Goal: Navigation & Orientation: Find specific page/section

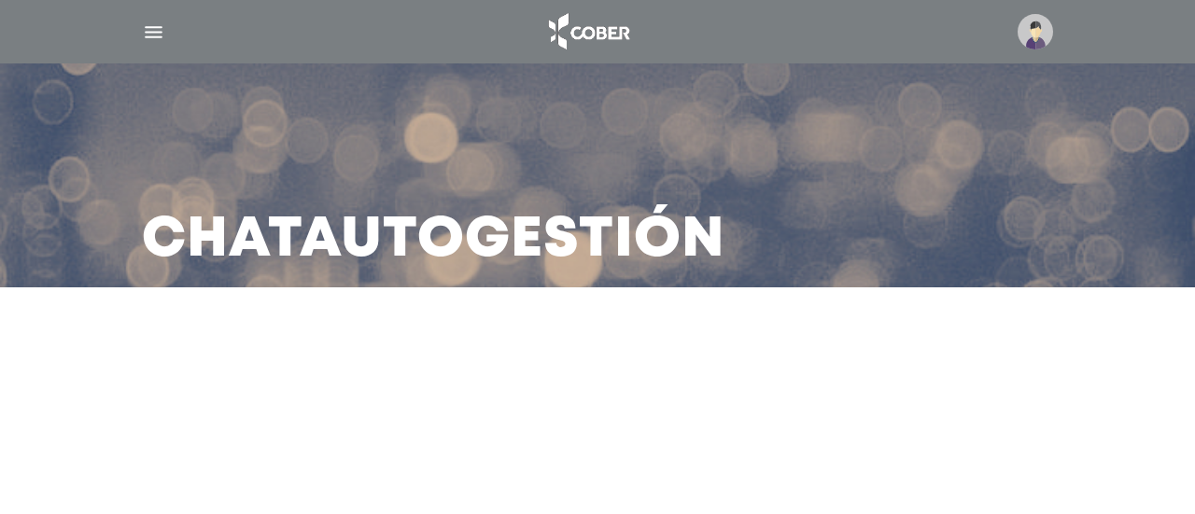
click at [151, 34] on img "button" at bounding box center [153, 32] width 23 height 23
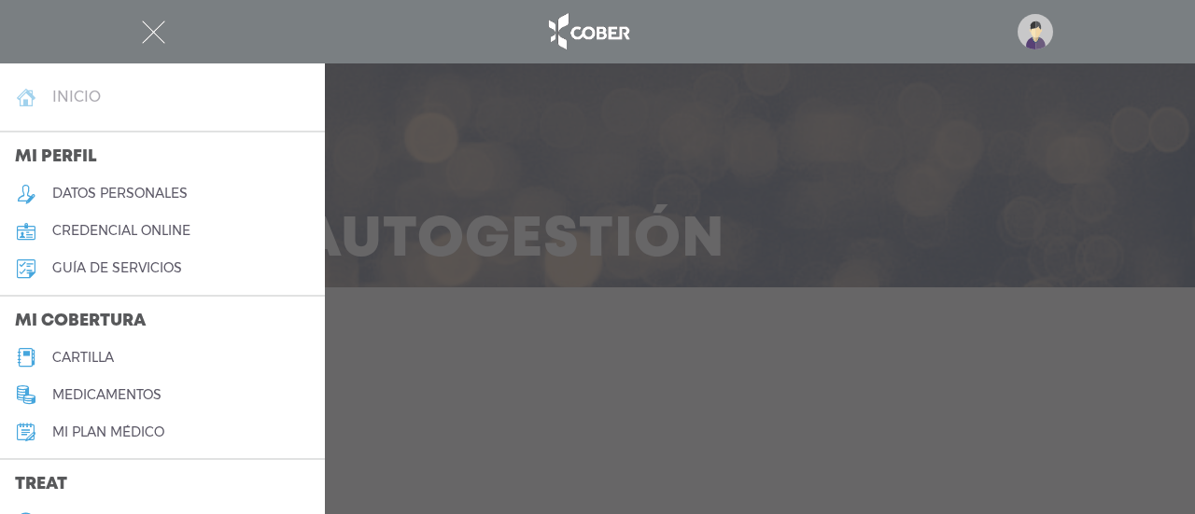
click at [147, 101] on link "inicio" at bounding box center [162, 96] width 325 height 37
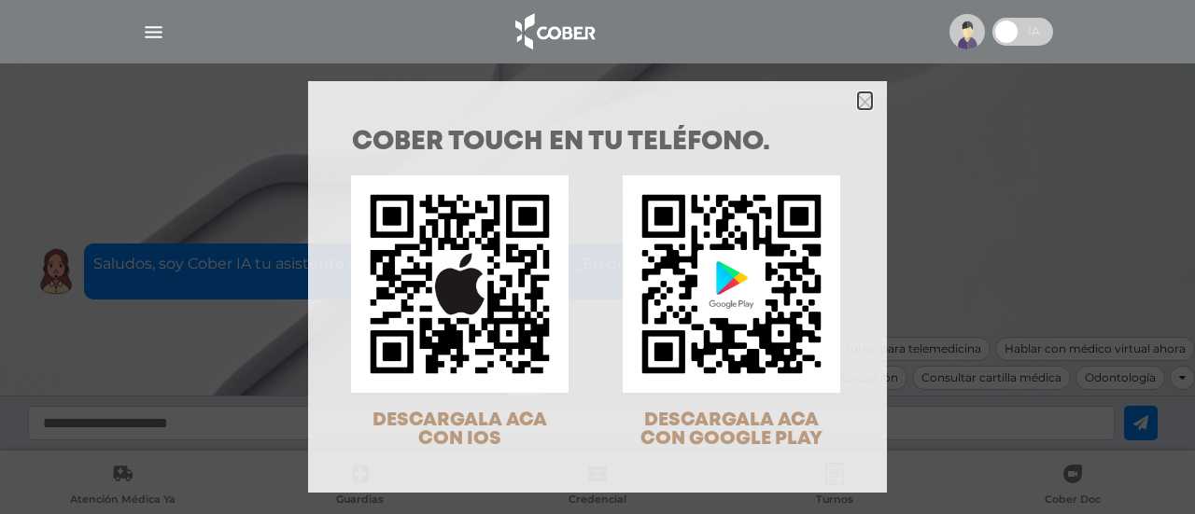
click at [858, 107] on icon "Close" at bounding box center [865, 102] width 14 height 14
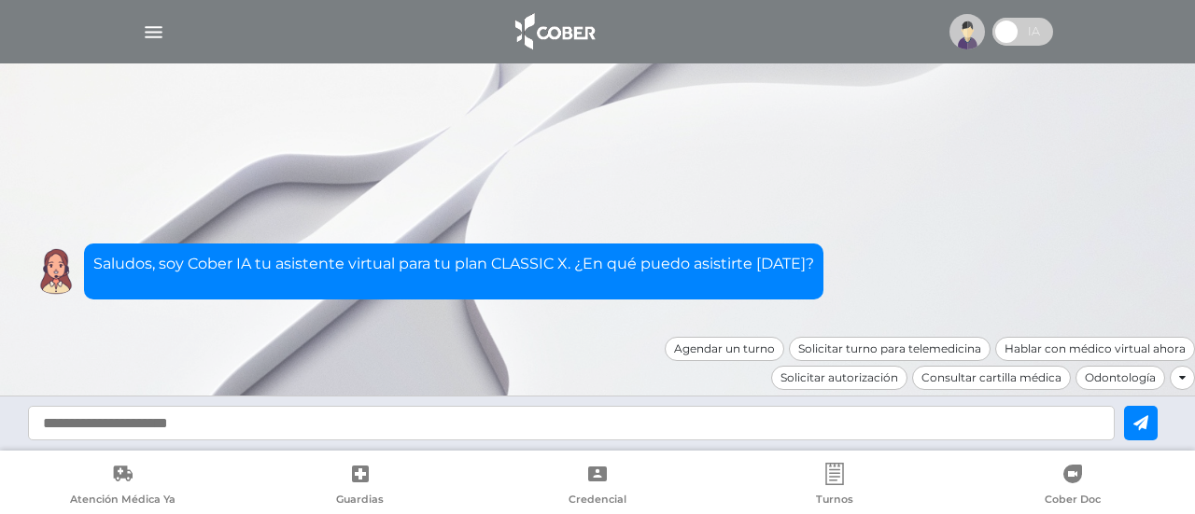
click at [157, 27] on img "button" at bounding box center [153, 32] width 23 height 23
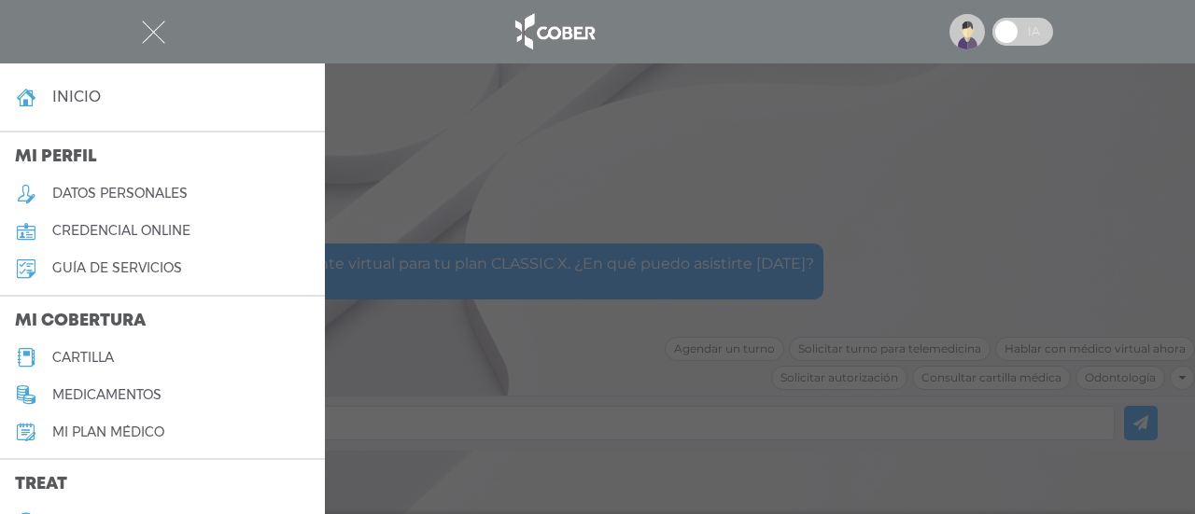
click at [691, 331] on div at bounding box center [597, 257] width 1195 height 514
